Goal: Task Accomplishment & Management: Use online tool/utility

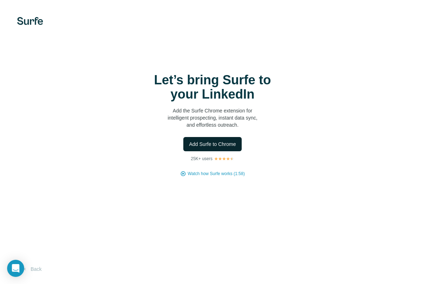
click at [217, 144] on span "Add Surfe to Chrome" at bounding box center [212, 144] width 47 height 7
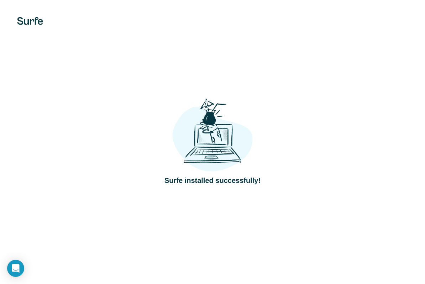
click at [300, 60] on div "Surfe installed successfully!" at bounding box center [212, 142] width 425 height 284
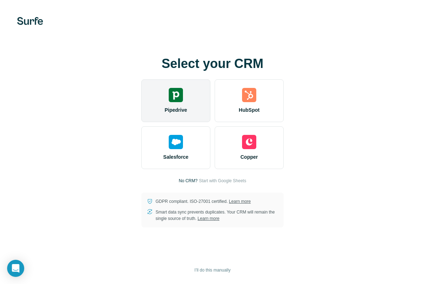
click at [173, 97] on img at bounding box center [176, 95] width 14 height 14
